Goal: Task Accomplishment & Management: Manage account settings

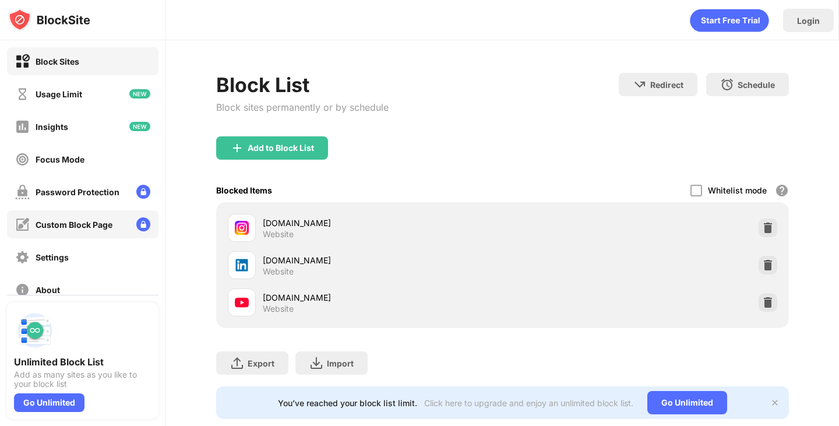
scroll to position [86, 0]
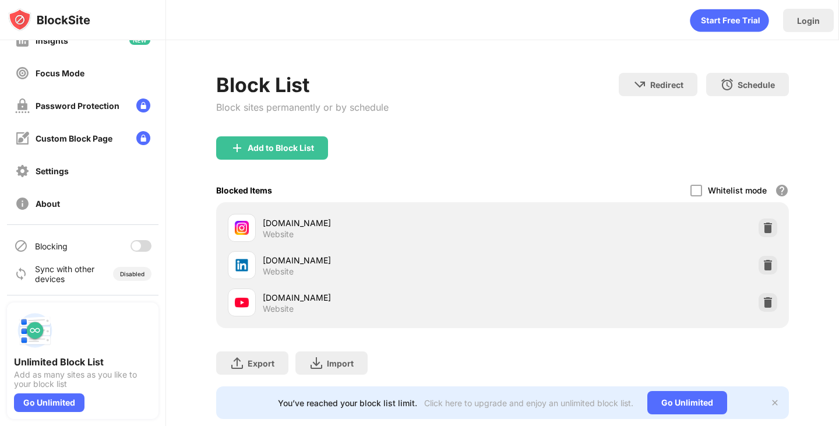
drag, startPoint x: 134, startPoint y: 255, endPoint x: 136, endPoint y: 239, distance: 16.4
click at [136, 239] on div "Blocking" at bounding box center [82, 246] width 151 height 28
click at [136, 246] on div at bounding box center [140, 246] width 21 height 12
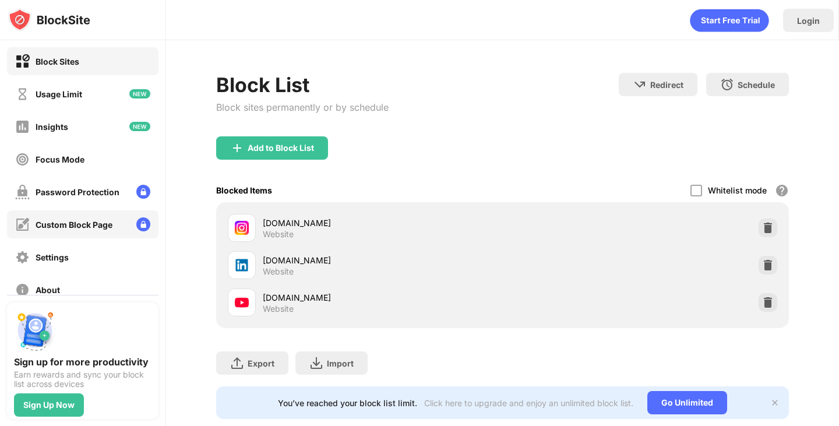
scroll to position [86, 0]
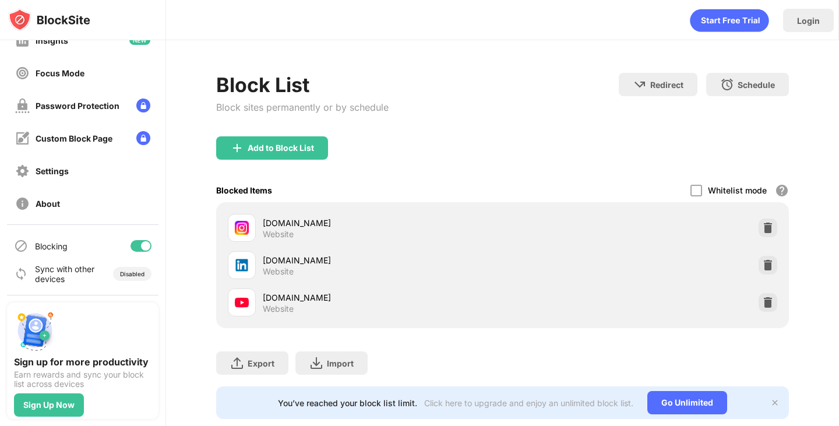
click at [133, 242] on div at bounding box center [140, 246] width 21 height 12
